Goal: Task Accomplishment & Management: Complete application form

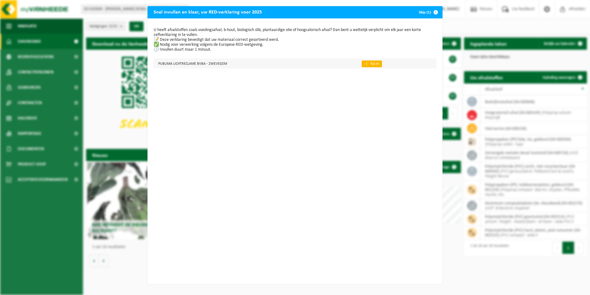
click at [368, 65] on link "👉 Vul in" at bounding box center [372, 64] width 20 height 7
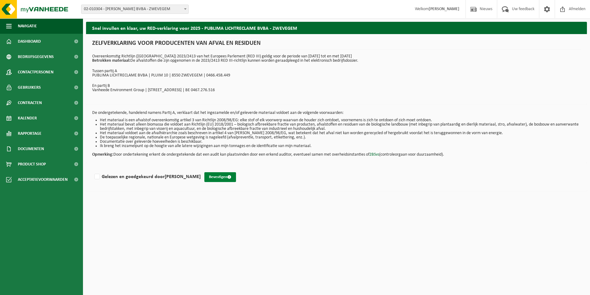
click at [234, 176] on button "Bevestigen" at bounding box center [220, 177] width 32 height 10
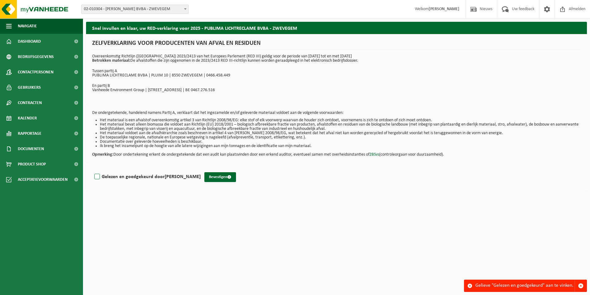
click at [99, 176] on label "Gelezen en goedgekeurd door Tom Van der Meersch" at bounding box center [147, 176] width 108 height 9
click at [201, 169] on input "Gelezen en goedgekeurd door Tom Van der Meersch" at bounding box center [201, 169] width 0 height 0
checkbox input "true"
click at [218, 176] on button "Bevestigen" at bounding box center [220, 177] width 32 height 10
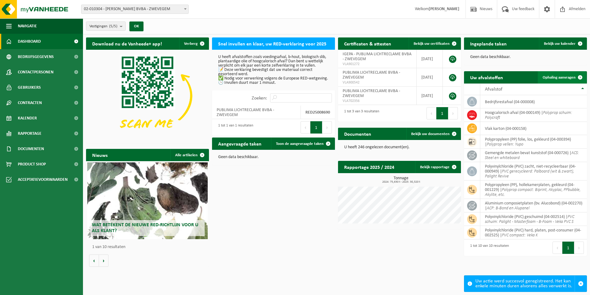
click at [560, 77] on span "Ophaling aanvragen" at bounding box center [559, 78] width 33 height 4
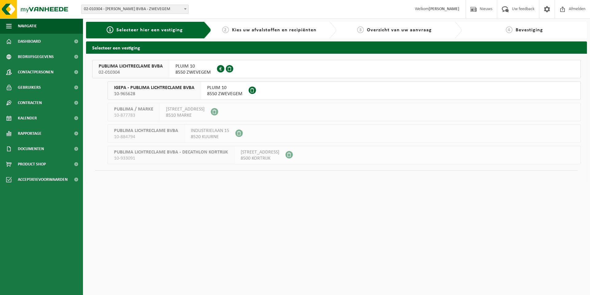
click at [149, 67] on span "PUBLIMA LICHTRECLAME BVBA" at bounding box center [131, 66] width 64 height 6
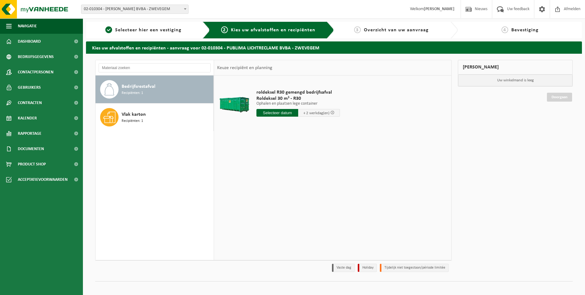
click at [149, 88] on span "Bedrijfsrestafval" at bounding box center [139, 86] width 34 height 7
click at [288, 115] on input "text" at bounding box center [278, 113] width 42 height 8
click at [294, 188] on div "28" at bounding box center [294, 187] width 11 height 10
type input "Van 2025-08-28"
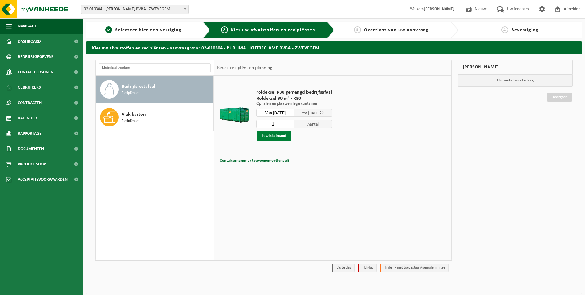
click at [281, 136] on button "In winkelmand" at bounding box center [274, 136] width 34 height 10
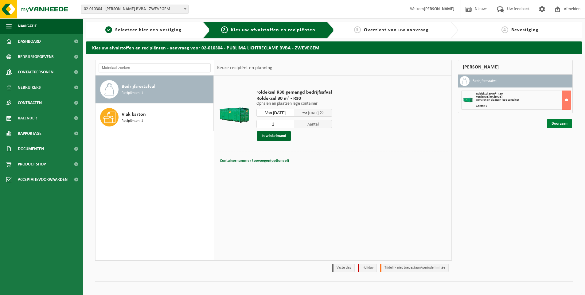
click at [562, 123] on link "Doorgaan" at bounding box center [559, 123] width 25 height 9
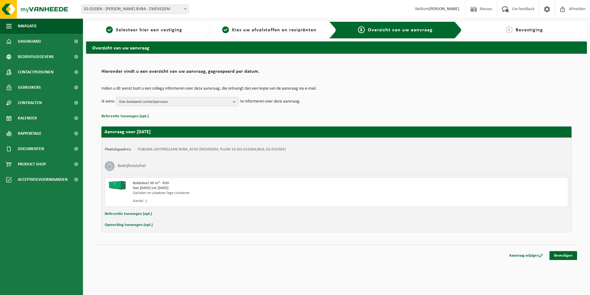
click at [233, 102] on b "button" at bounding box center [236, 101] width 6 height 9
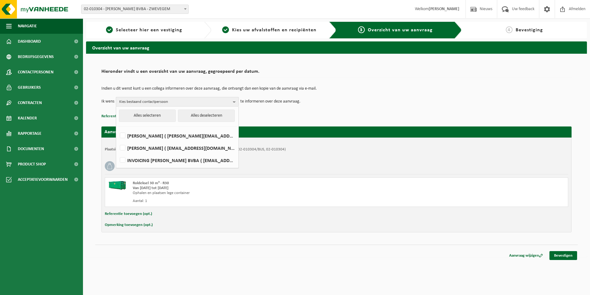
click at [233, 102] on b "button" at bounding box center [236, 101] width 6 height 9
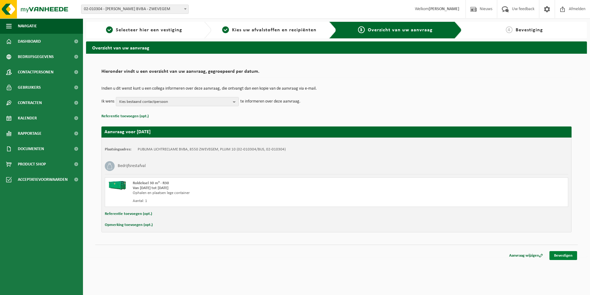
click at [567, 255] on link "Bevestigen" at bounding box center [563, 255] width 28 height 9
click at [560, 257] on link "Bevestigen" at bounding box center [563, 255] width 28 height 9
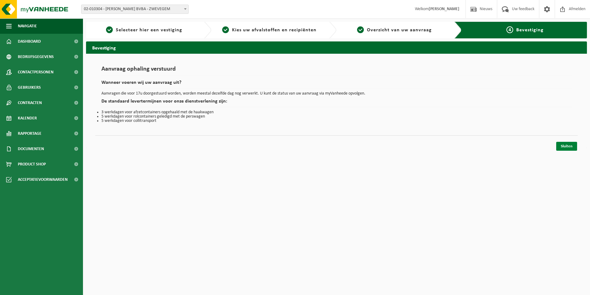
click at [566, 147] on link "Sluiten" at bounding box center [566, 146] width 21 height 9
